Goal: Task Accomplishment & Management: Use online tool/utility

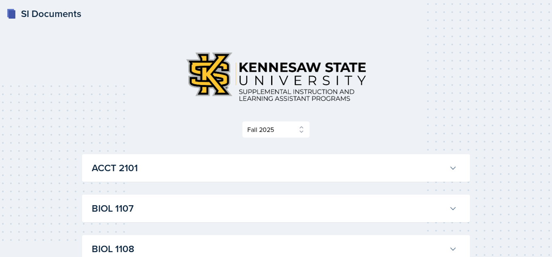
select select "2bed604d-1099-4043-b1bc-2365e8740244"
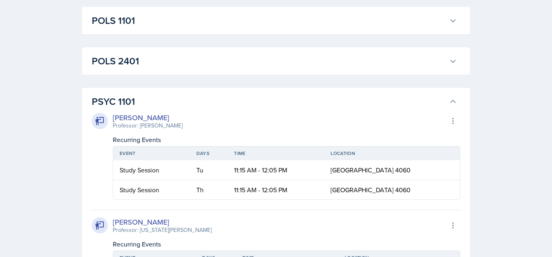
scroll to position [1222, 0]
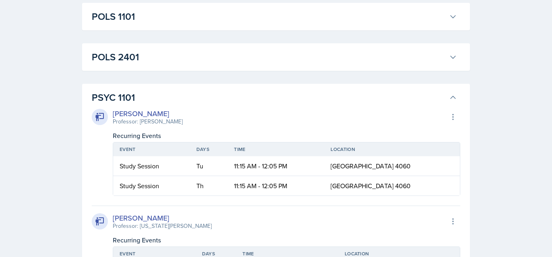
click at [152, 96] on h3 "PSYC 1101" at bounding box center [269, 97] width 354 height 15
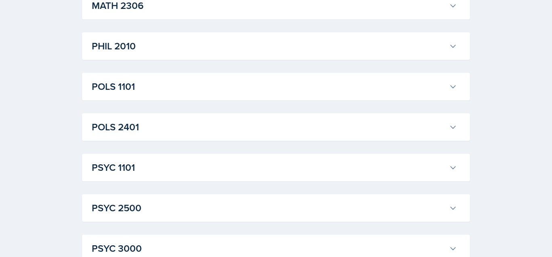
scroll to position [1151, 0]
click at [273, 83] on h3 "POLS 1101" at bounding box center [269, 87] width 354 height 15
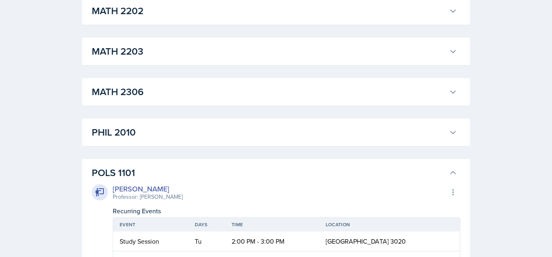
scroll to position [1066, 0]
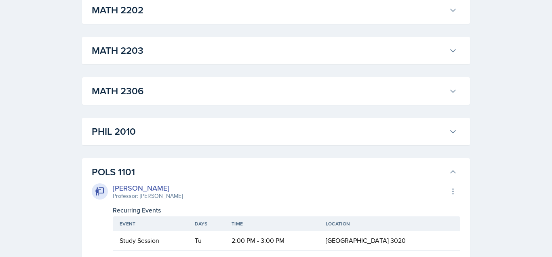
click at [156, 175] on h3 "POLS 1101" at bounding box center [269, 171] width 354 height 15
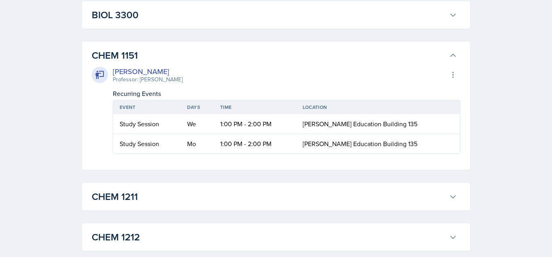
scroll to position [367, 0]
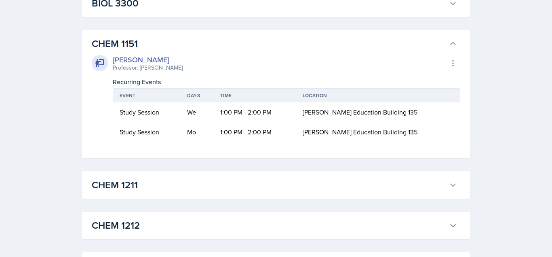
click at [255, 39] on h3 "CHEM 1151" at bounding box center [269, 43] width 354 height 15
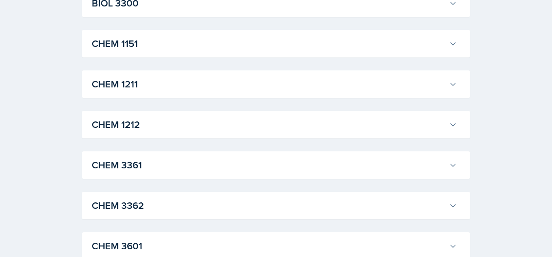
click at [255, 39] on h3 "CHEM 1151" at bounding box center [269, 43] width 354 height 15
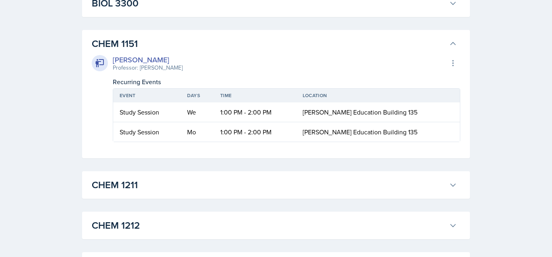
click at [257, 56] on div "[PERSON_NAME] Professor: [PERSON_NAME] Export to Google Calendar" at bounding box center [276, 63] width 369 height 18
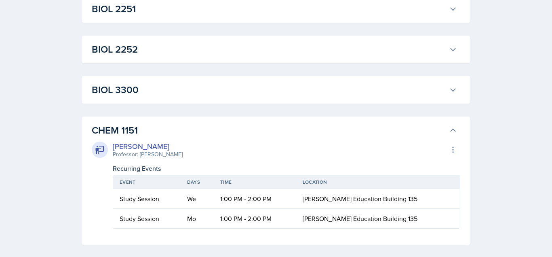
scroll to position [278, 0]
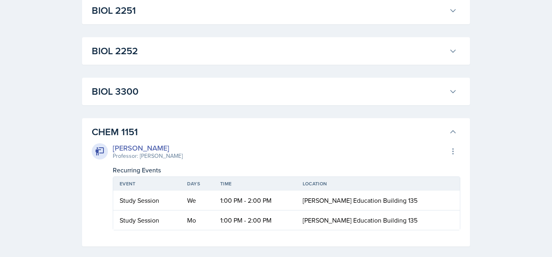
click at [208, 129] on h3 "CHEM 1151" at bounding box center [269, 131] width 354 height 15
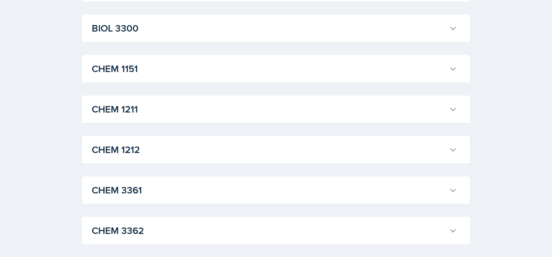
scroll to position [342, 0]
click at [221, 73] on h3 "CHEM 1151" at bounding box center [269, 68] width 354 height 15
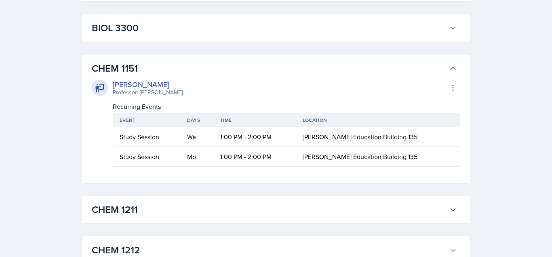
click at [220, 76] on div "[PERSON_NAME] Professor: [PERSON_NAME] Export to Google Calendar Recurring Even…" at bounding box center [276, 121] width 369 height 91
click at [173, 215] on h3 "CHEM 1211" at bounding box center [269, 209] width 354 height 15
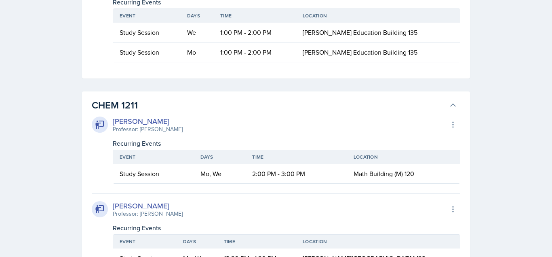
scroll to position [441, 0]
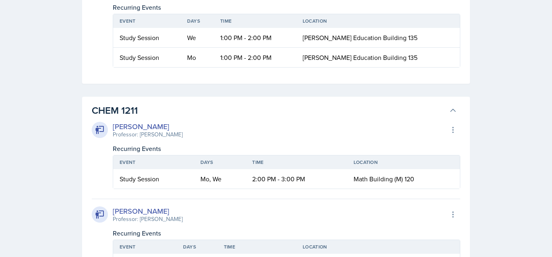
click at [258, 114] on h3 "CHEM 1211" at bounding box center [269, 110] width 354 height 15
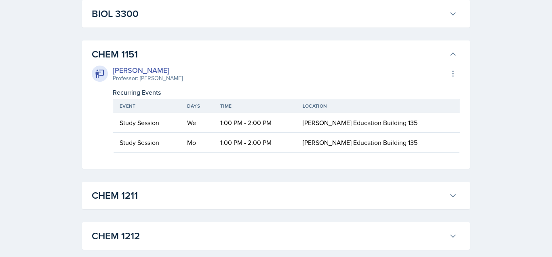
scroll to position [356, 0]
click at [393, 53] on h3 "CHEM 1151" at bounding box center [269, 54] width 354 height 15
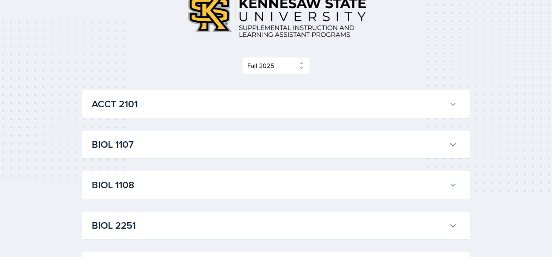
scroll to position [0, 0]
